Goal: Transaction & Acquisition: Obtain resource

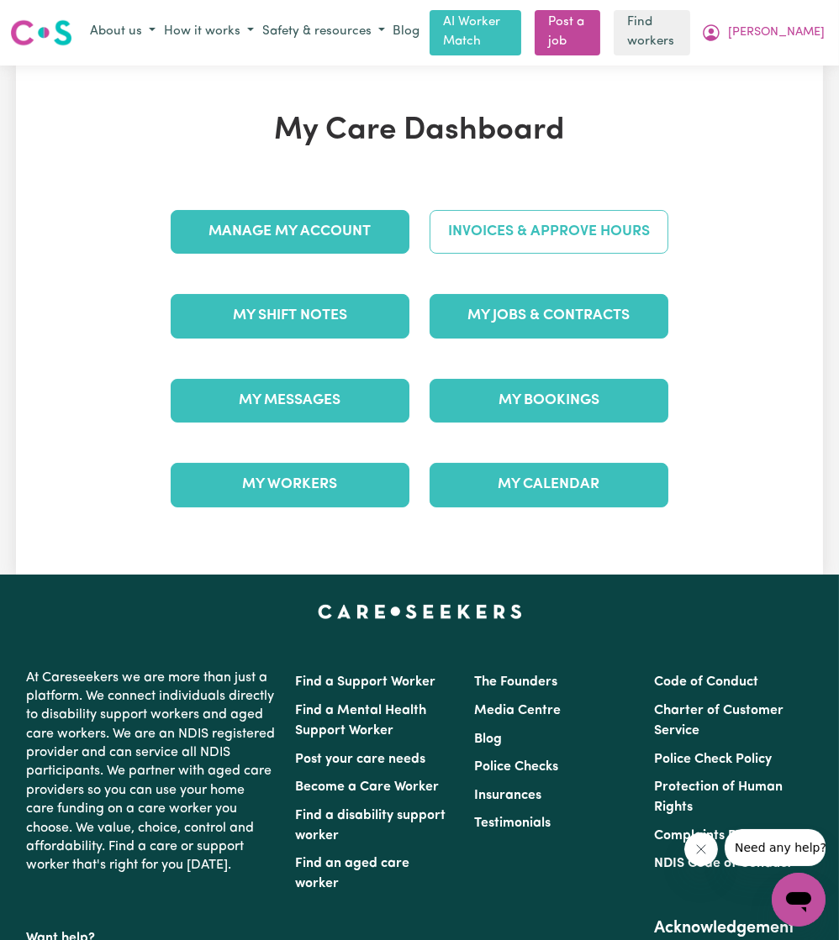
click at [535, 227] on link "Invoices & Approve Hours" at bounding box center [548, 232] width 239 height 44
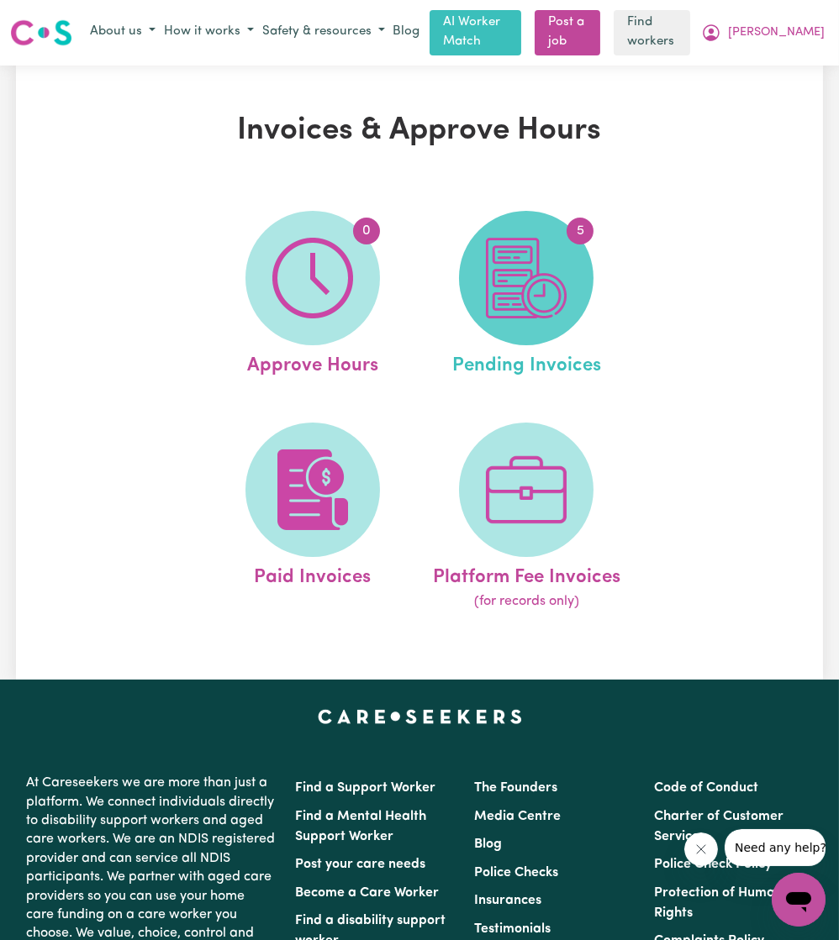
click at [508, 319] on img at bounding box center [526, 278] width 81 height 81
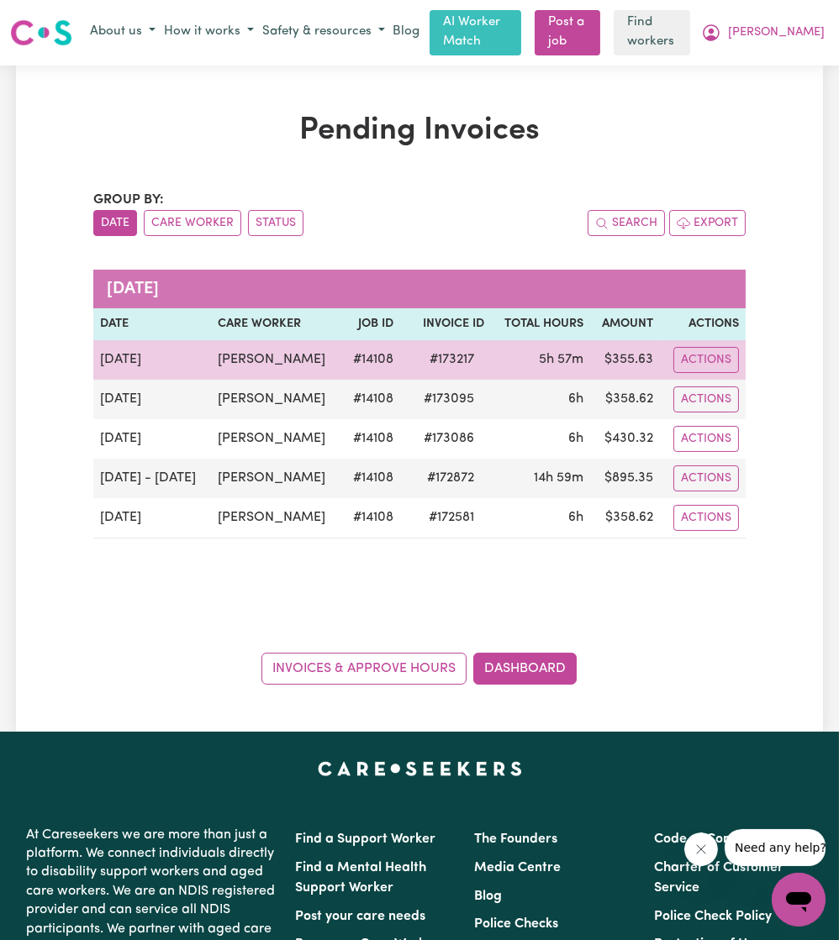
click at [245, 355] on td "[PERSON_NAME]" at bounding box center [276, 359] width 130 height 39
click at [246, 357] on td "[PERSON_NAME]" at bounding box center [276, 359] width 130 height 39
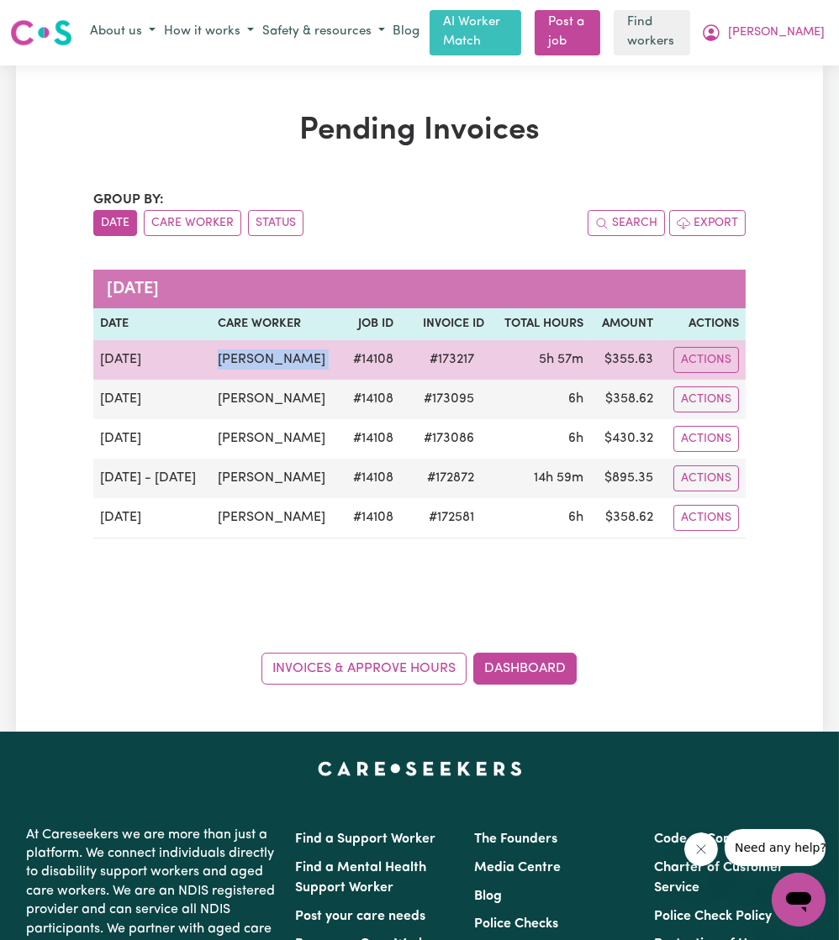
click at [248, 357] on td "[PERSON_NAME]" at bounding box center [276, 359] width 130 height 39
click at [258, 355] on td "[PERSON_NAME]" at bounding box center [276, 359] width 130 height 39
click at [703, 361] on button "Actions" at bounding box center [706, 360] width 66 height 26
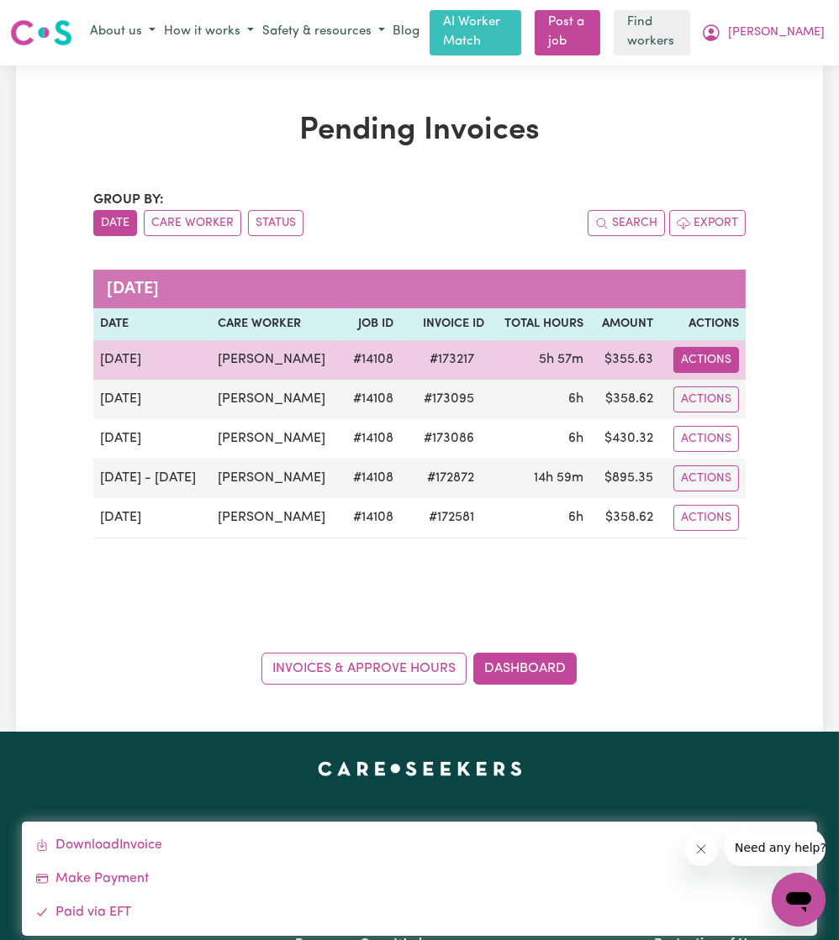
click at [449, 826] on div "Download Invoice Make Payment Paid via EFT" at bounding box center [419, 879] width 797 height 116
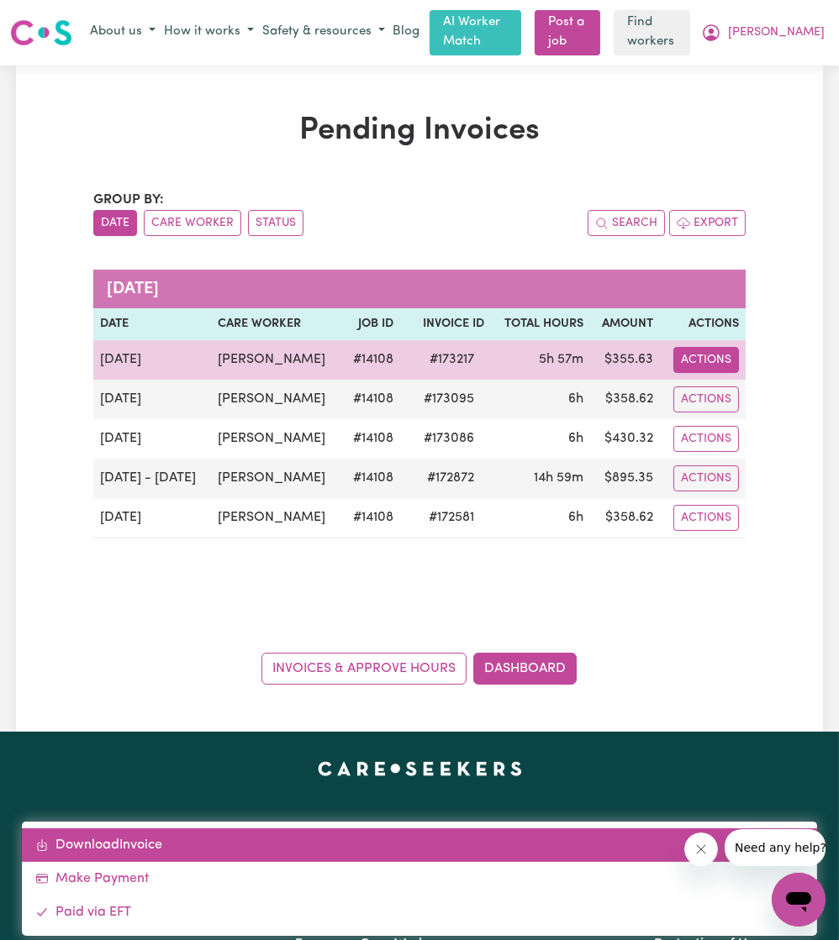
click at [435, 839] on link "Download Invoice" at bounding box center [419, 846] width 795 height 34
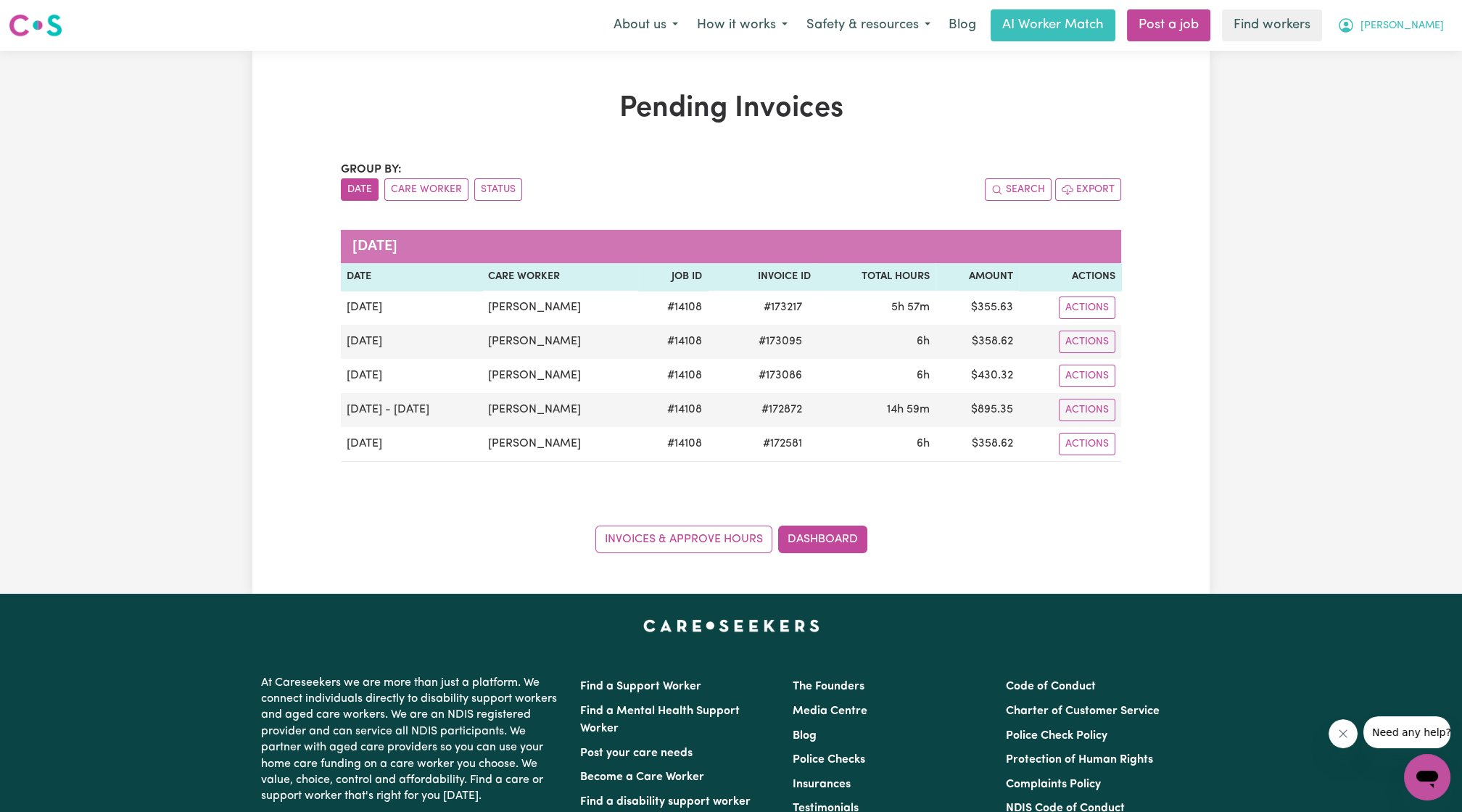
click at [723, 20] on span "[PERSON_NAME]" at bounding box center [1402, 26] width 84 height 16
click at [723, 220] on div "Pending Invoices Group by: Date Care Worker Status Search Export [DATE] Date Ca…" at bounding box center [731, 322] width 1462 height 543
click at [723, 22] on span "[PERSON_NAME]" at bounding box center [1402, 26] width 84 height 16
click at [723, 82] on link "Logout" at bounding box center [1396, 84] width 115 height 28
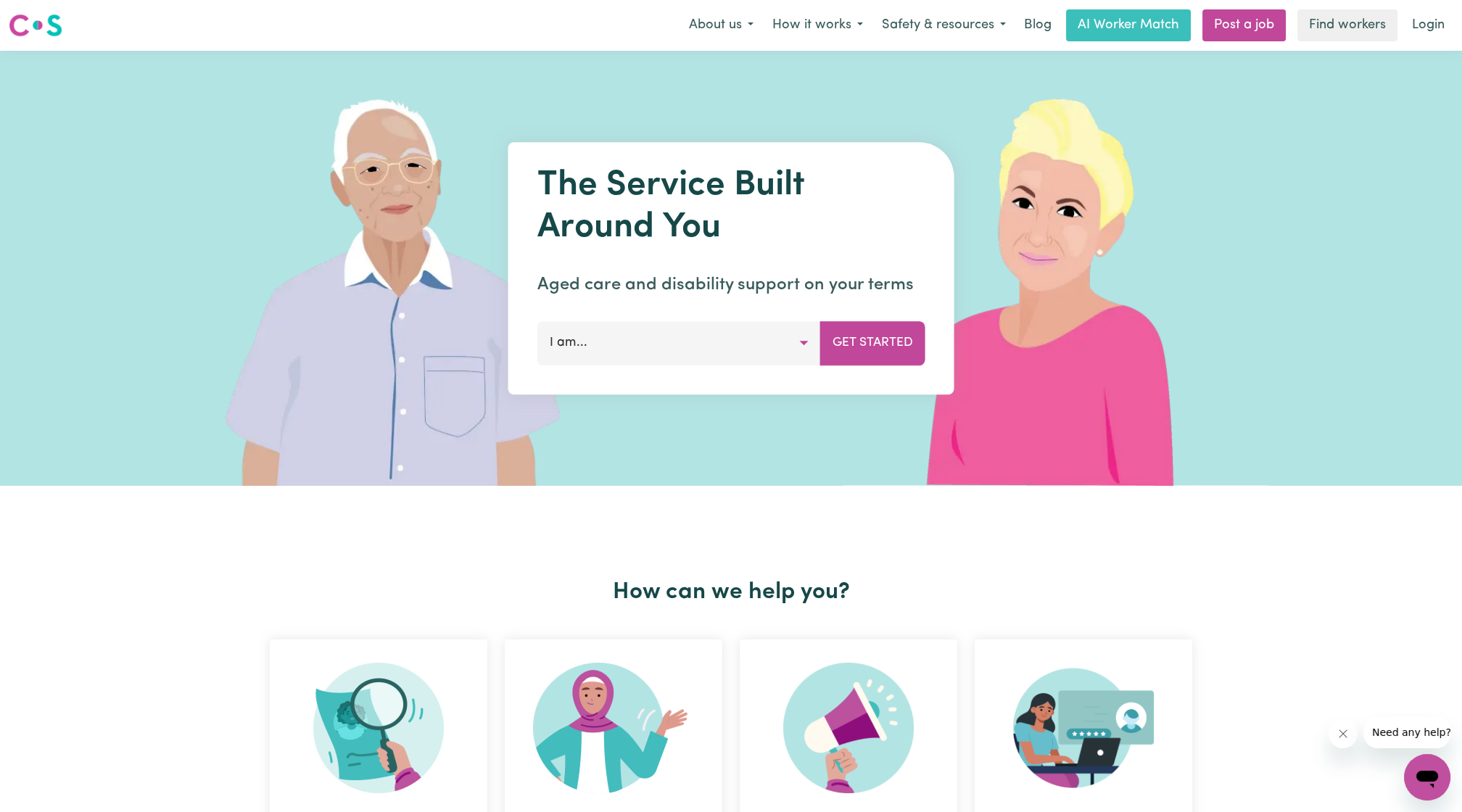
click at [723, 36] on link "Login" at bounding box center [1428, 25] width 50 height 32
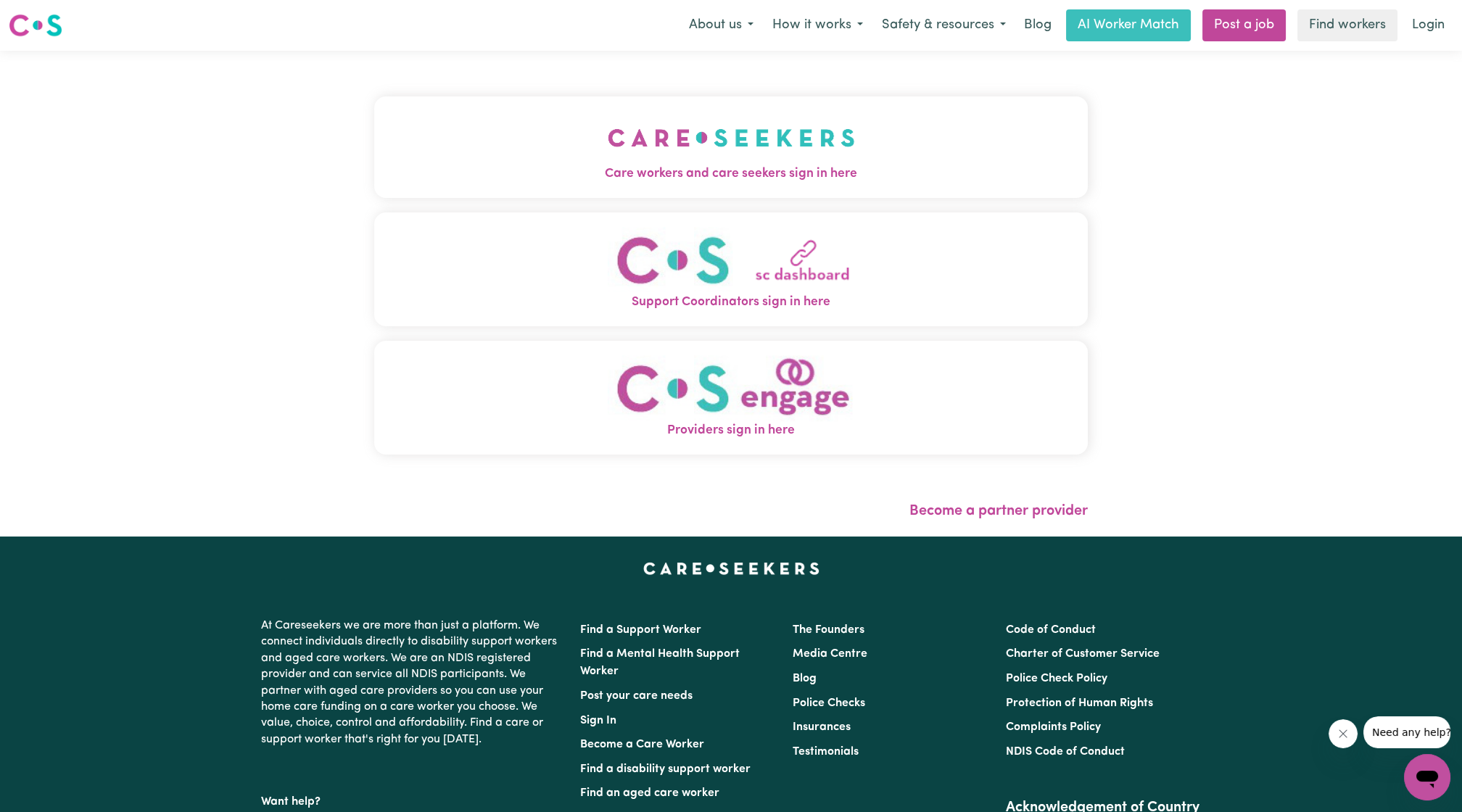
click at [723, 141] on img "Care workers and care seekers sign in here" at bounding box center [731, 138] width 248 height 54
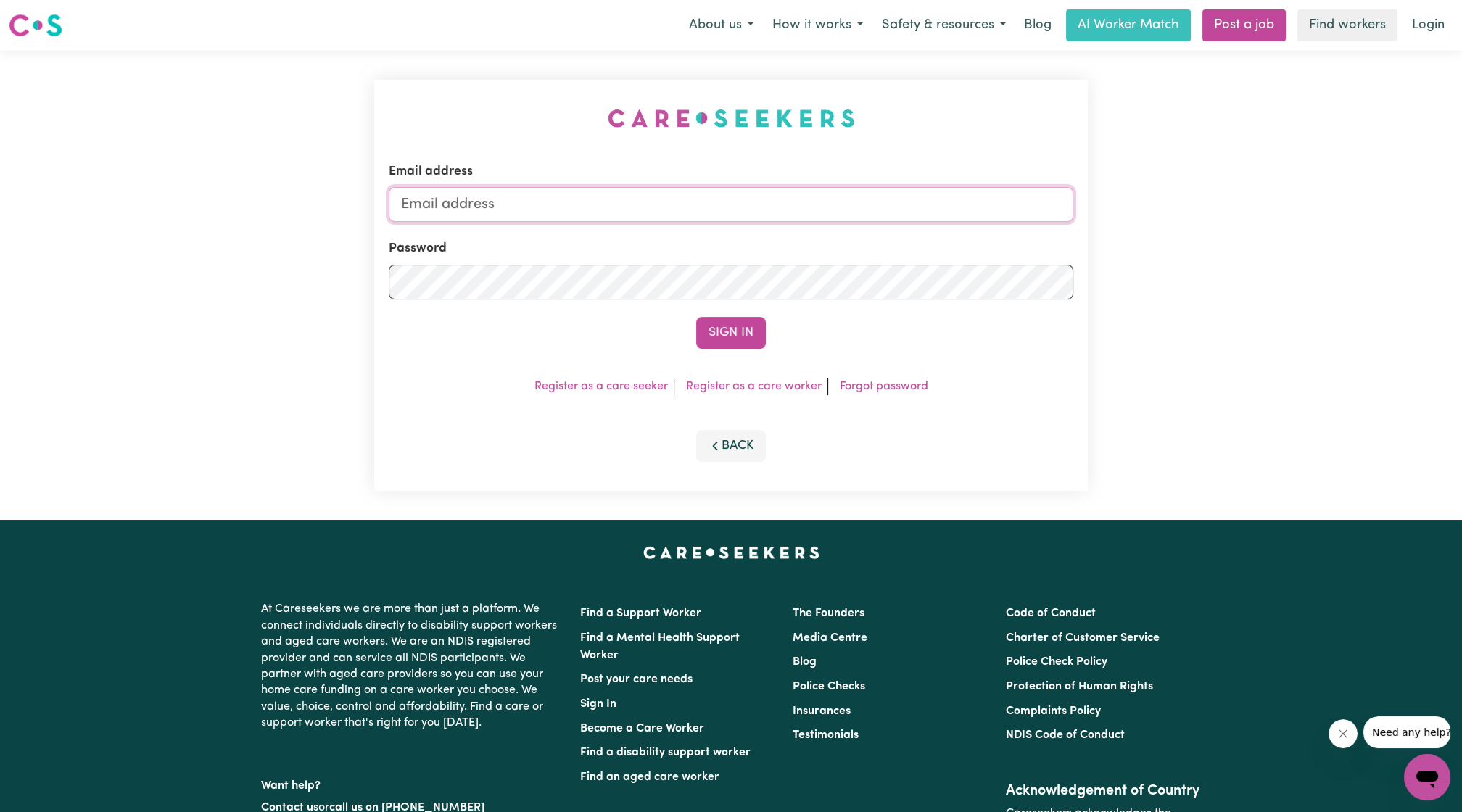
drag, startPoint x: 769, startPoint y: 198, endPoint x: 765, endPoint y: 219, distance: 21.4
click at [723, 198] on input "Email address" at bounding box center [730, 205] width 684 height 35
click at [723, 279] on form "Email address [EMAIL_ADDRESS][PERSON_NAME][DOMAIN_NAME] Password Sign In" at bounding box center [730, 255] width 684 height 186
type input "superuser~[EMAIL_ADDRESS][DOMAIN_NAME]"
click at [723, 330] on button "Sign In" at bounding box center [731, 332] width 70 height 32
